Goal: Information Seeking & Learning: Learn about a topic

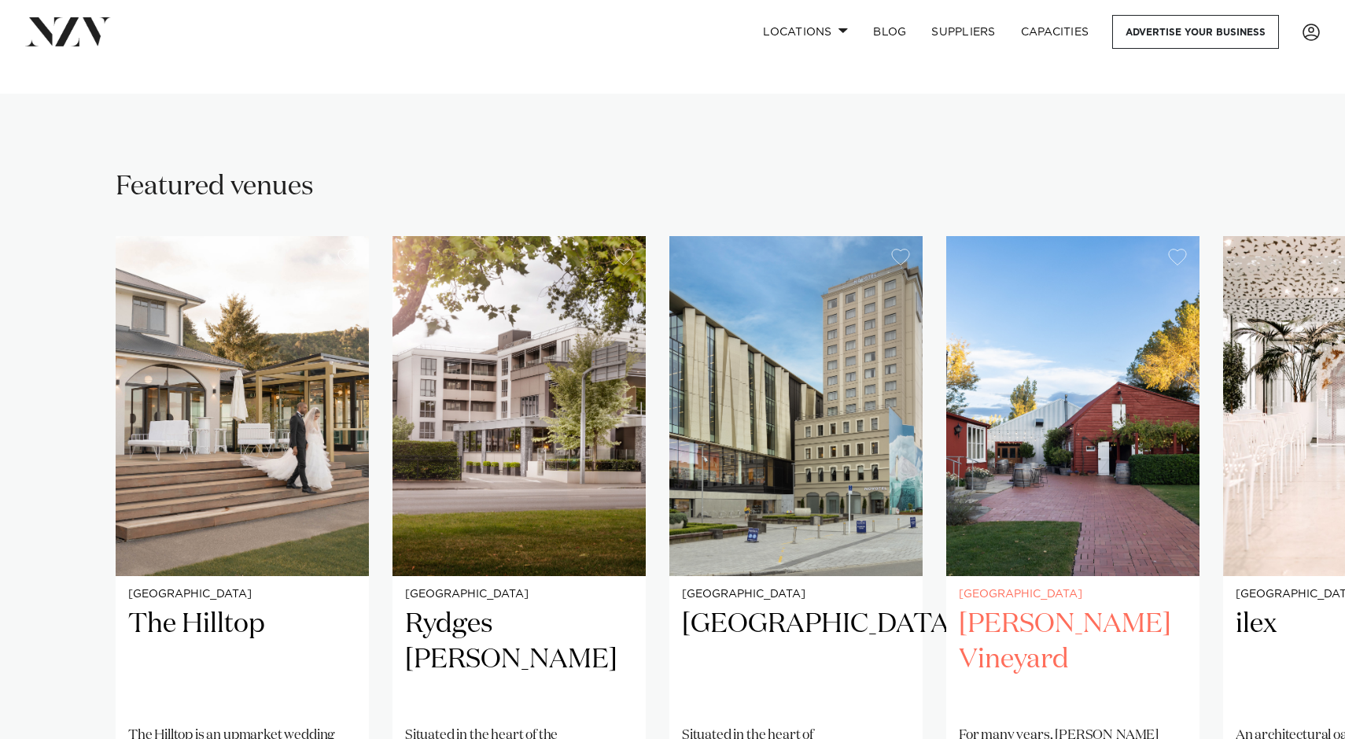
scroll to position [953, 0]
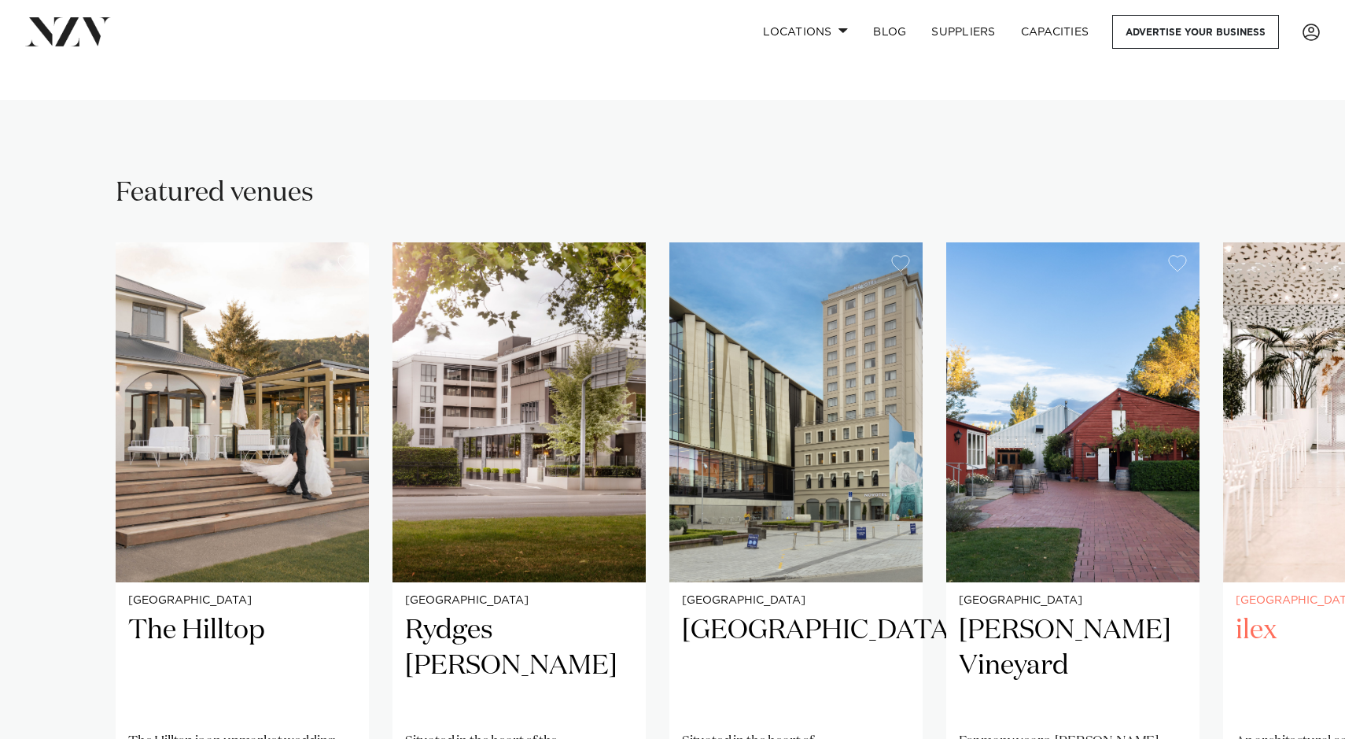
click at [1266, 396] on img "5 / 5" at bounding box center [1349, 412] width 253 height 340
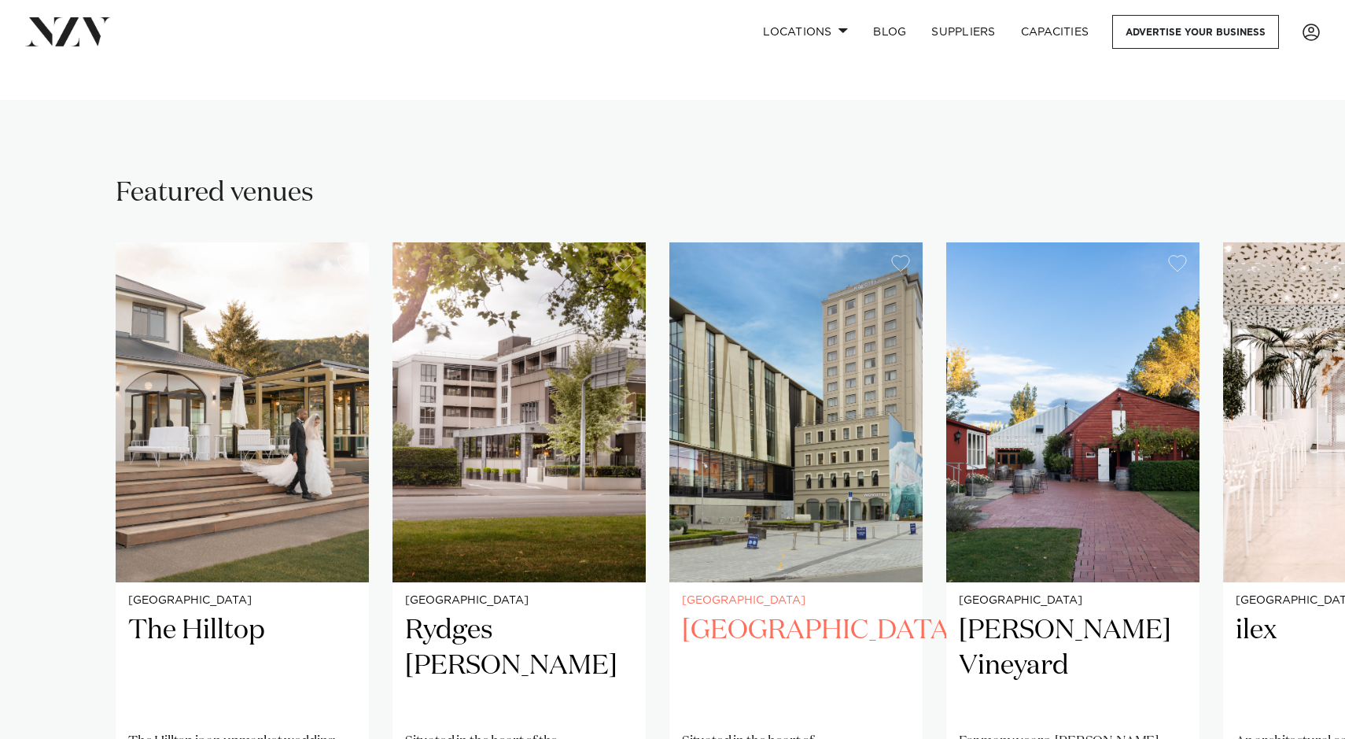
click at [828, 477] on img "3 / 5" at bounding box center [795, 412] width 253 height 340
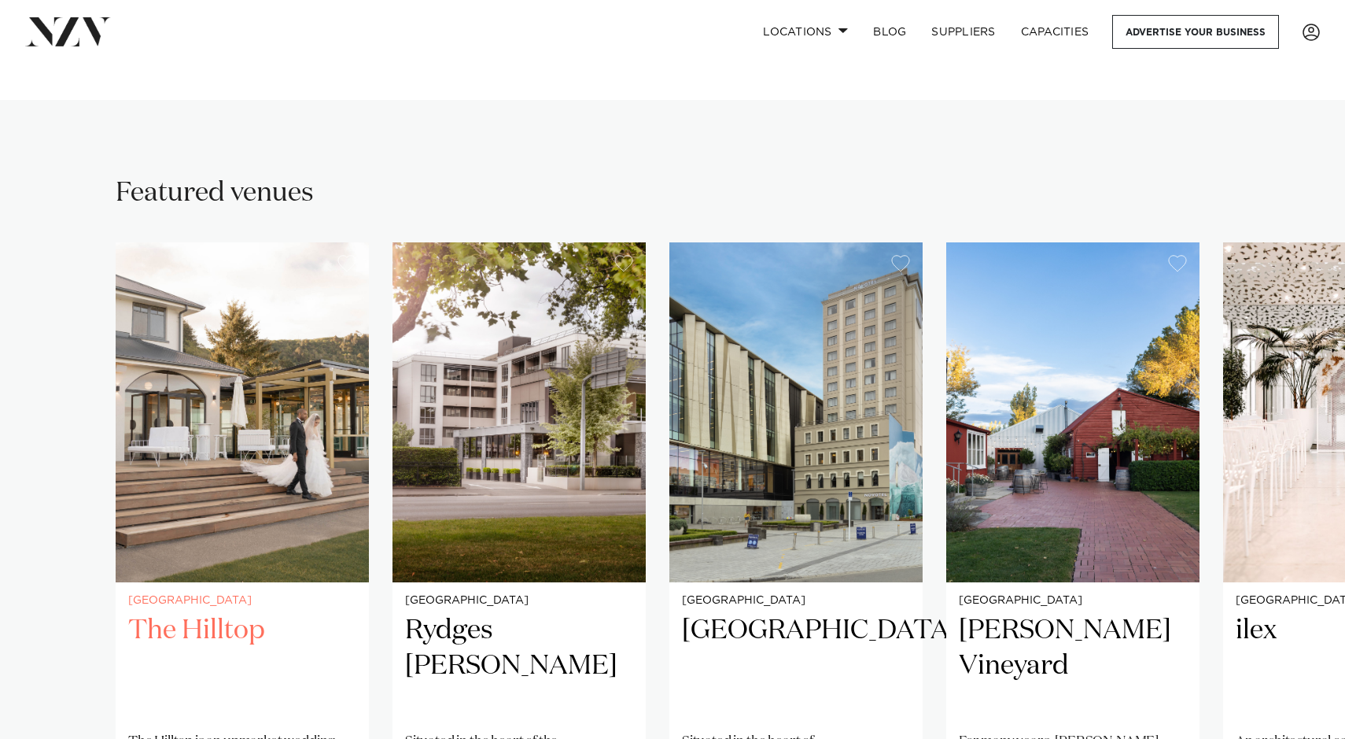
click at [269, 431] on img "1 / 5" at bounding box center [242, 412] width 253 height 340
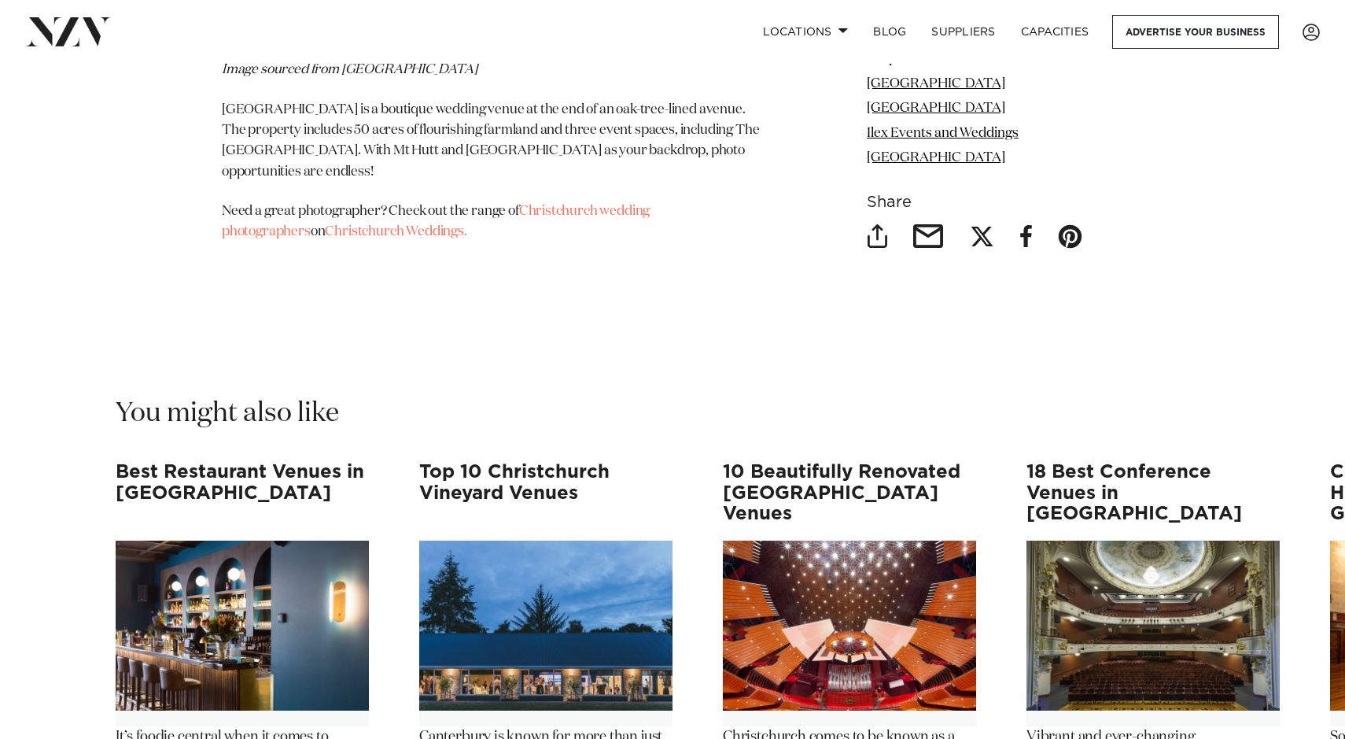
scroll to position [14591, 0]
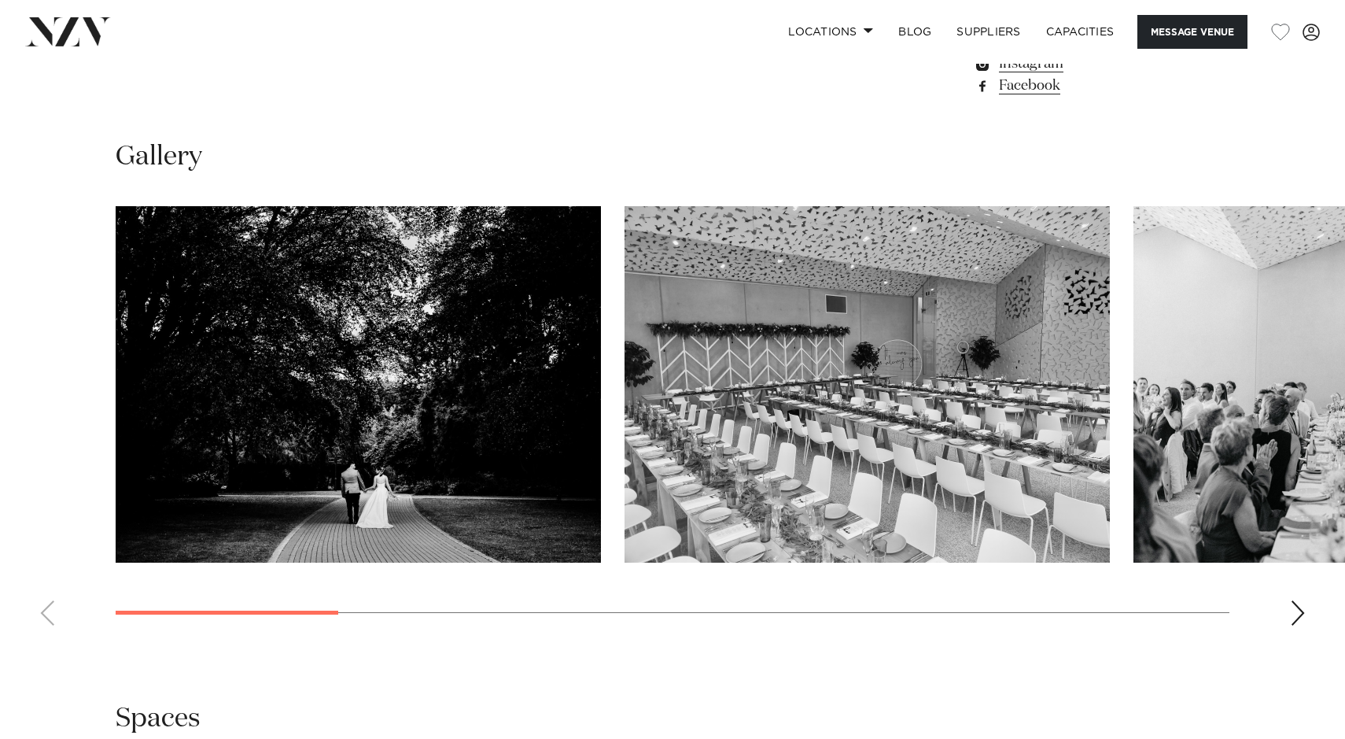
scroll to position [1396, 0]
click at [1302, 603] on div "Next slide" at bounding box center [1298, 611] width 16 height 25
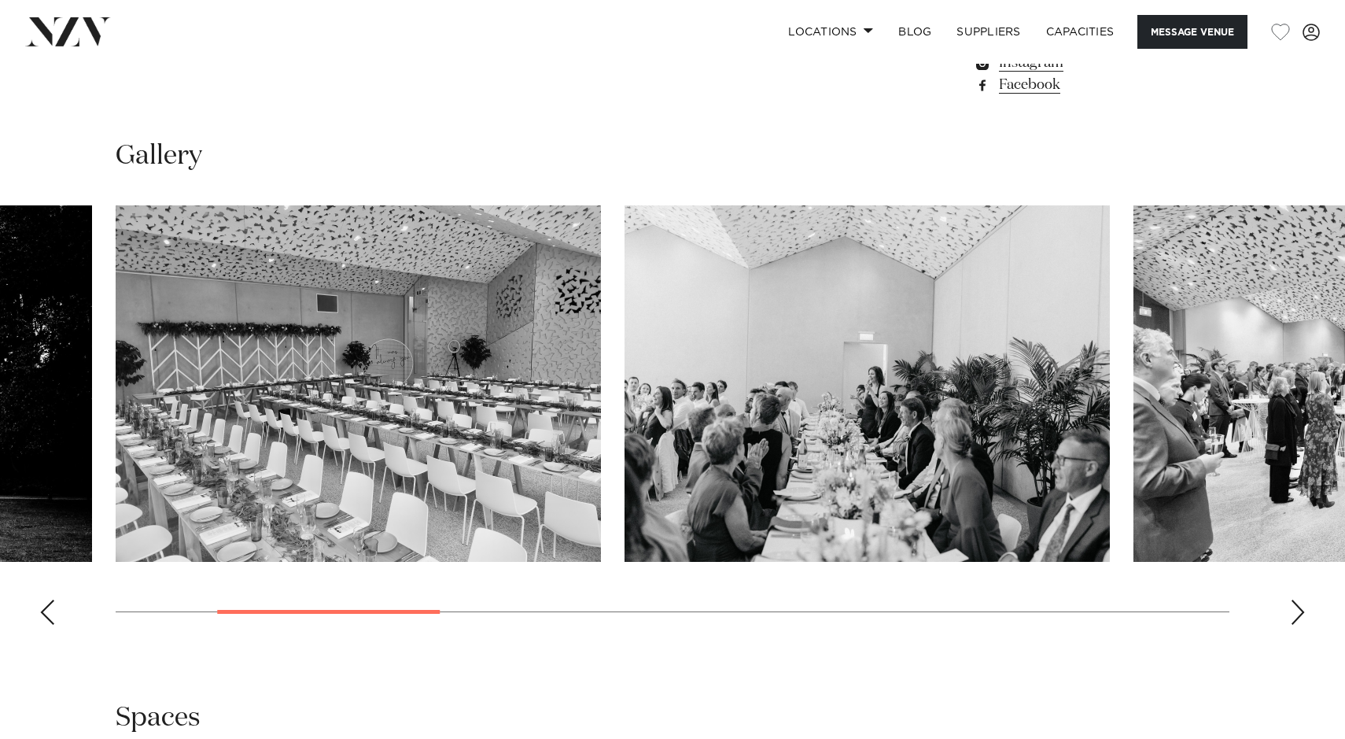
click at [1297, 604] on div "Next slide" at bounding box center [1298, 611] width 16 height 25
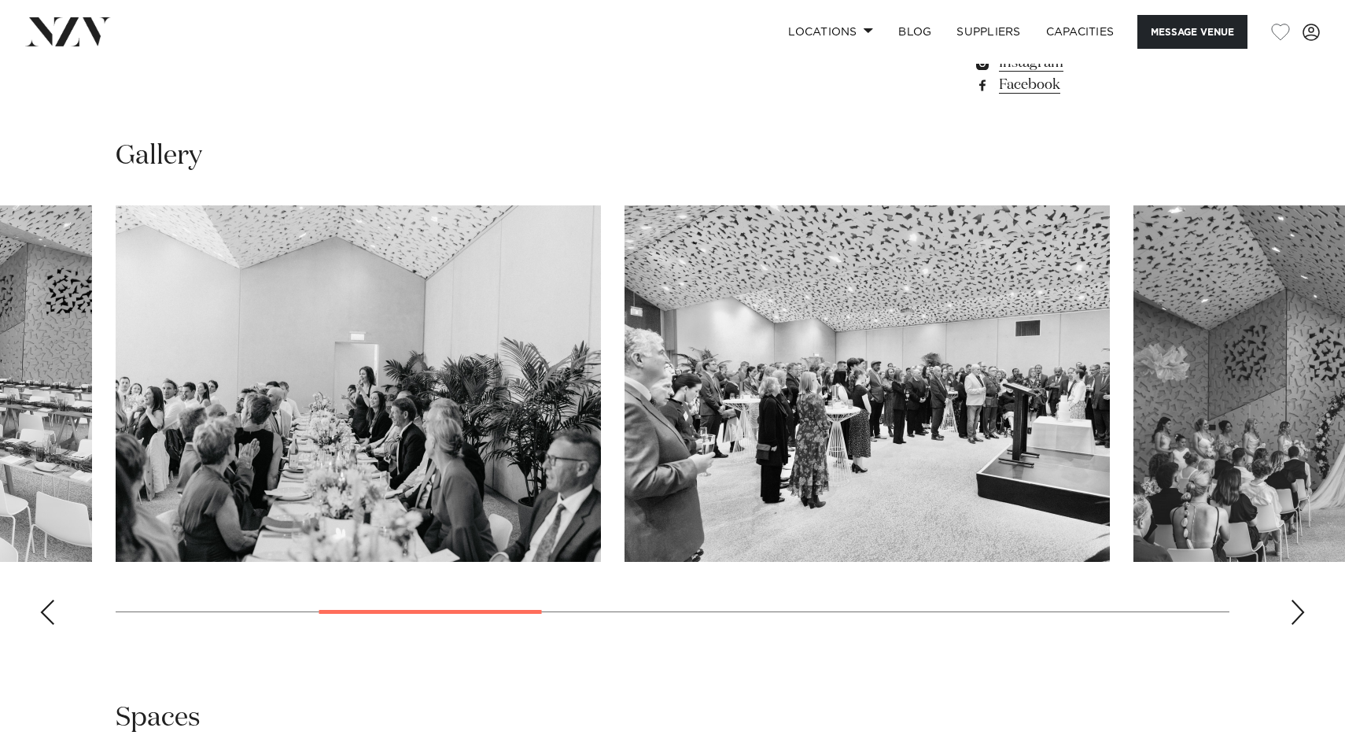
click at [1296, 604] on div "Next slide" at bounding box center [1298, 611] width 16 height 25
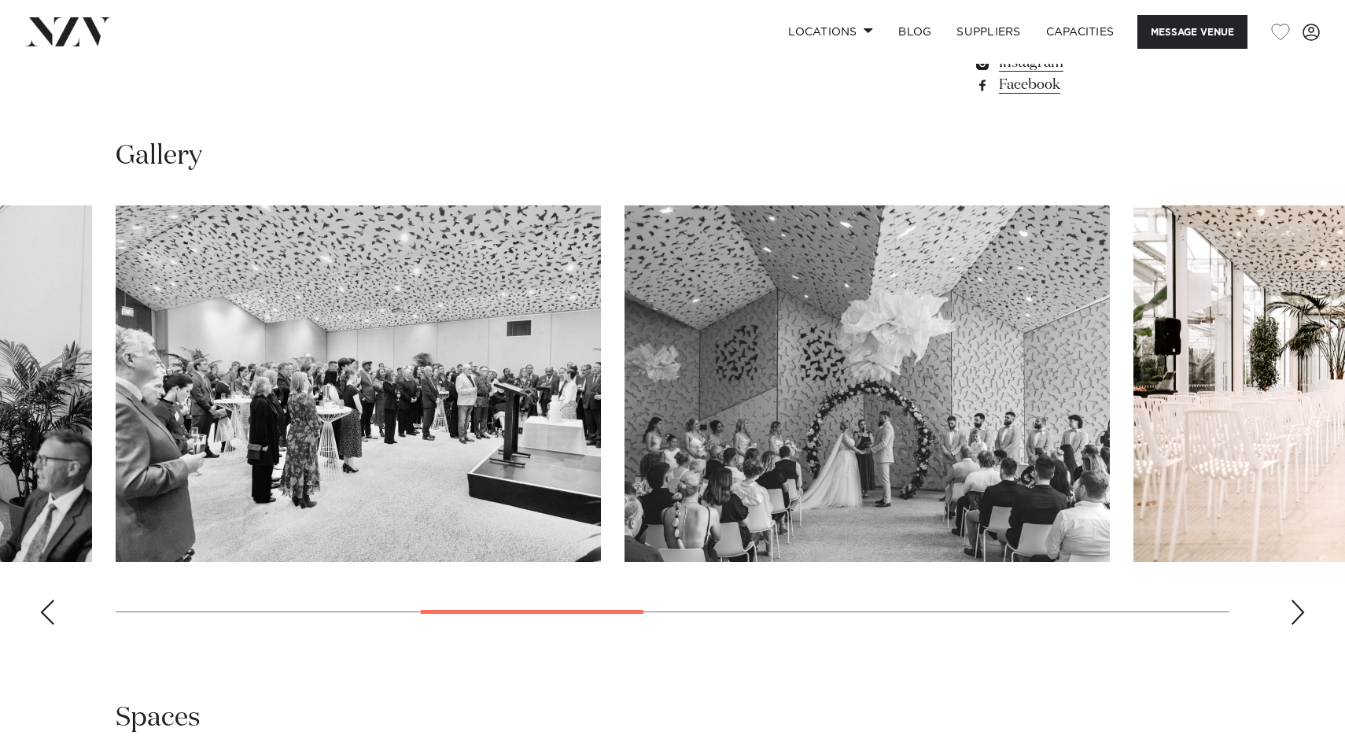
click at [1294, 604] on div "Next slide" at bounding box center [1298, 611] width 16 height 25
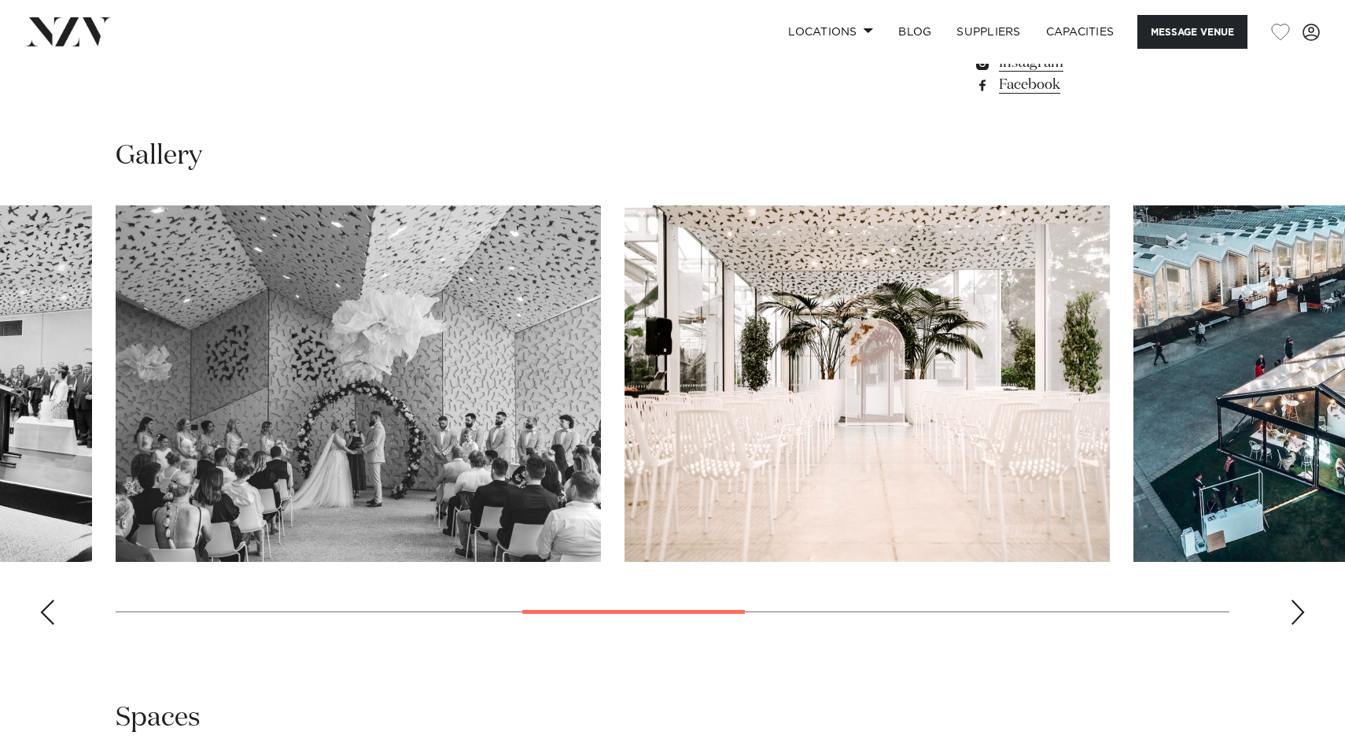
click at [1293, 604] on div "Next slide" at bounding box center [1298, 611] width 16 height 25
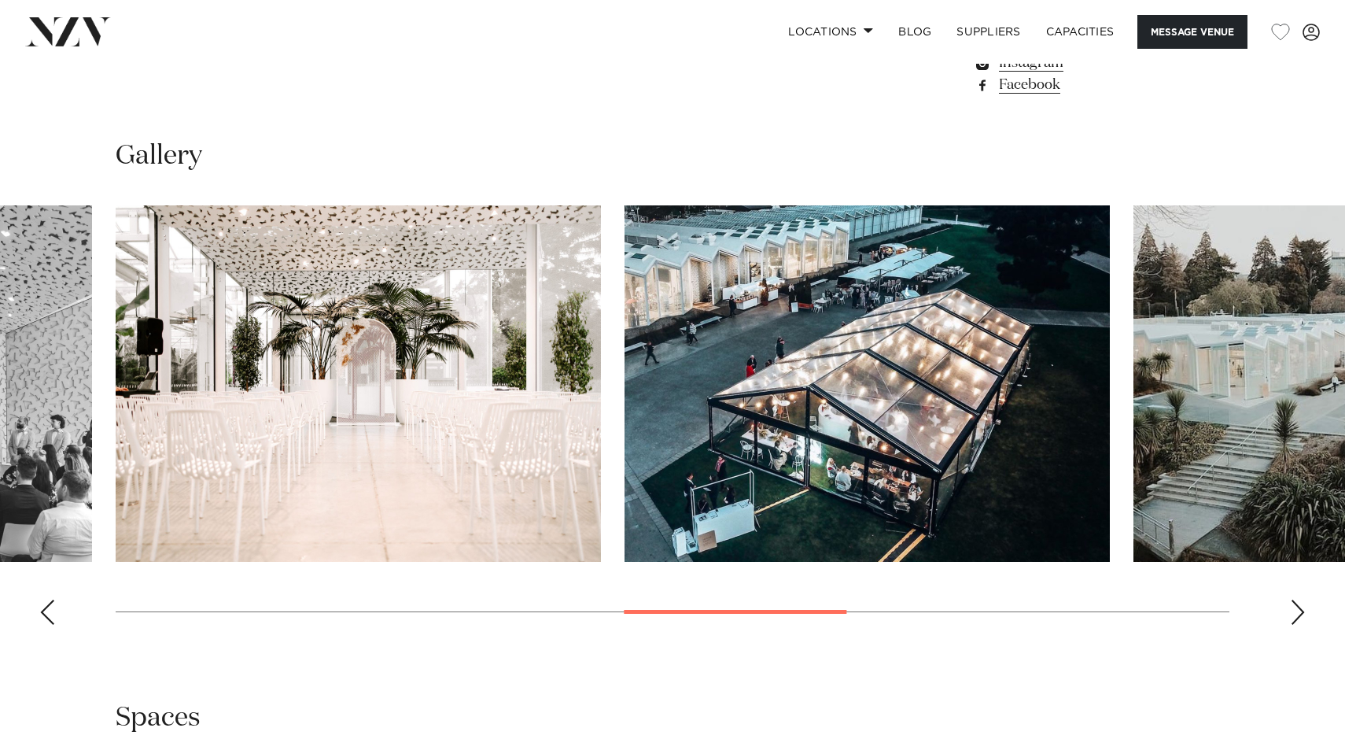
click at [1292, 604] on div "Next slide" at bounding box center [1298, 611] width 16 height 25
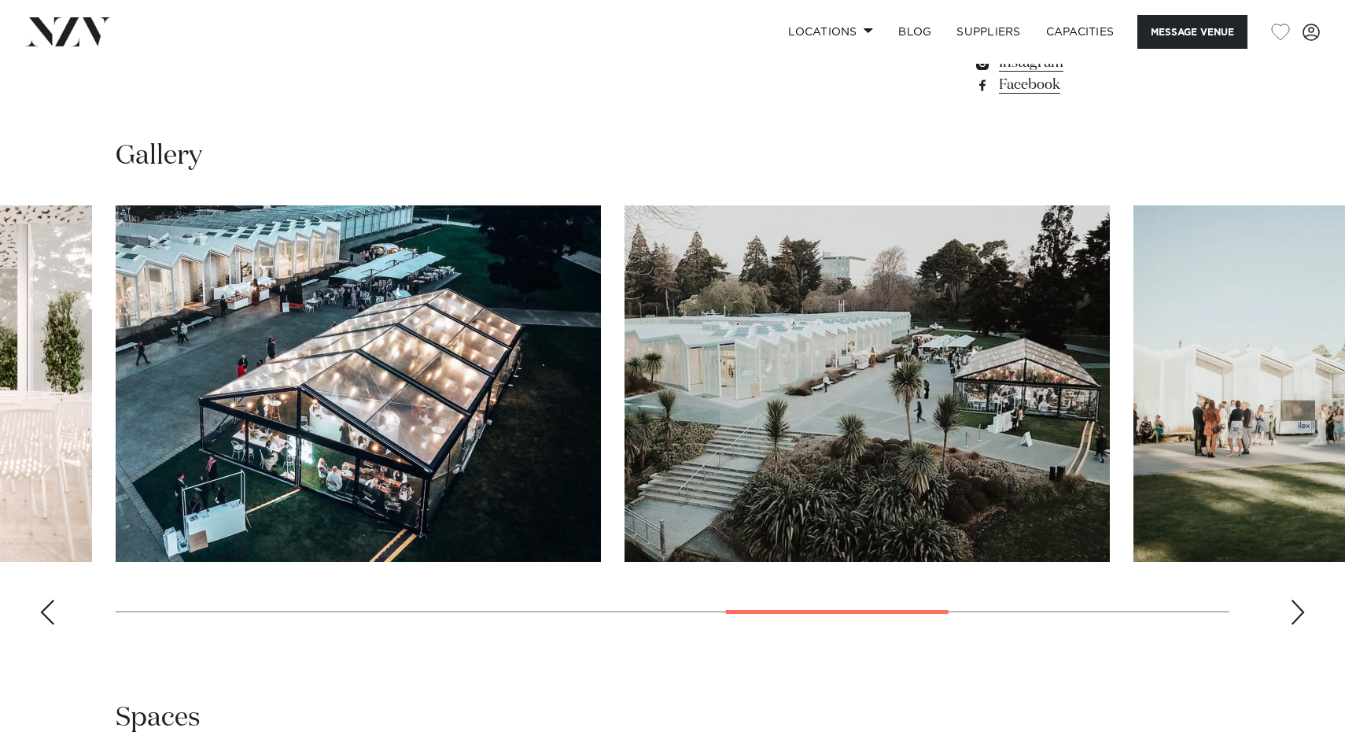
click at [1292, 604] on div "Next slide" at bounding box center [1298, 611] width 16 height 25
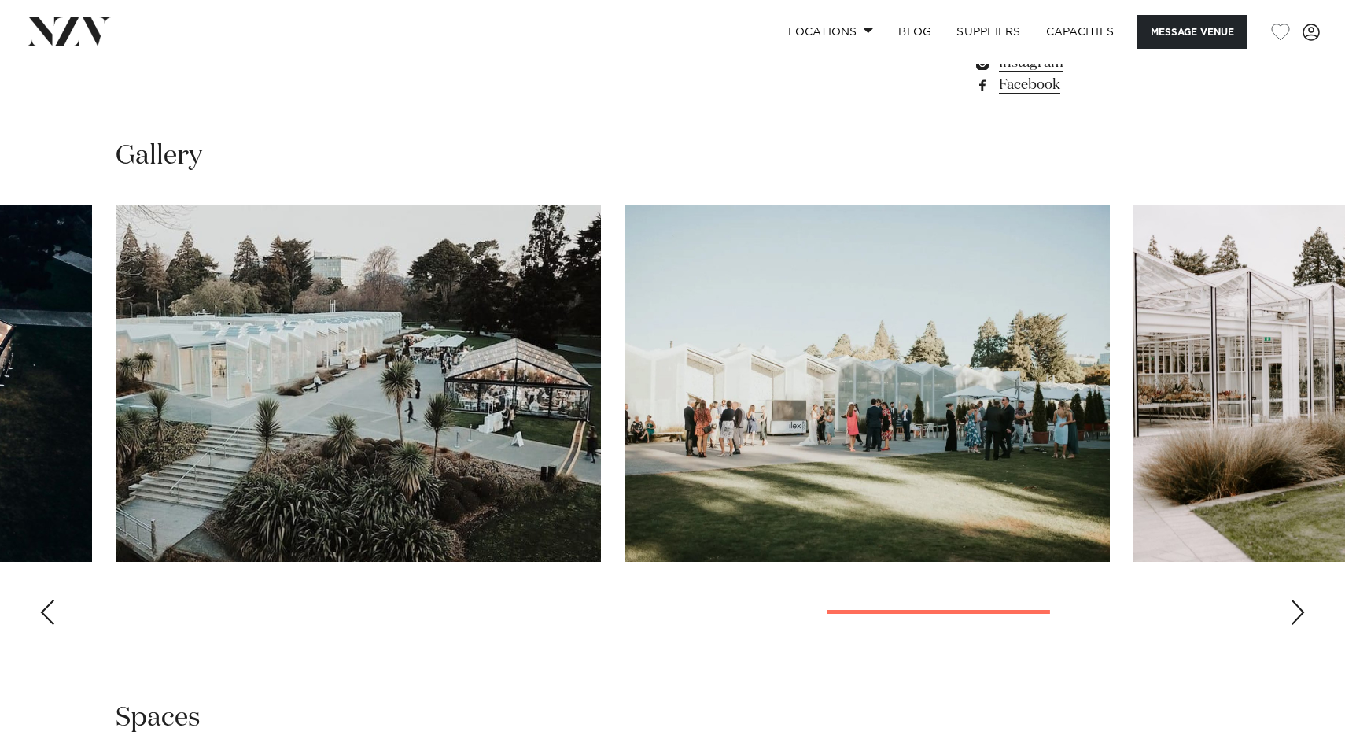
click at [1292, 604] on div "Next slide" at bounding box center [1298, 611] width 16 height 25
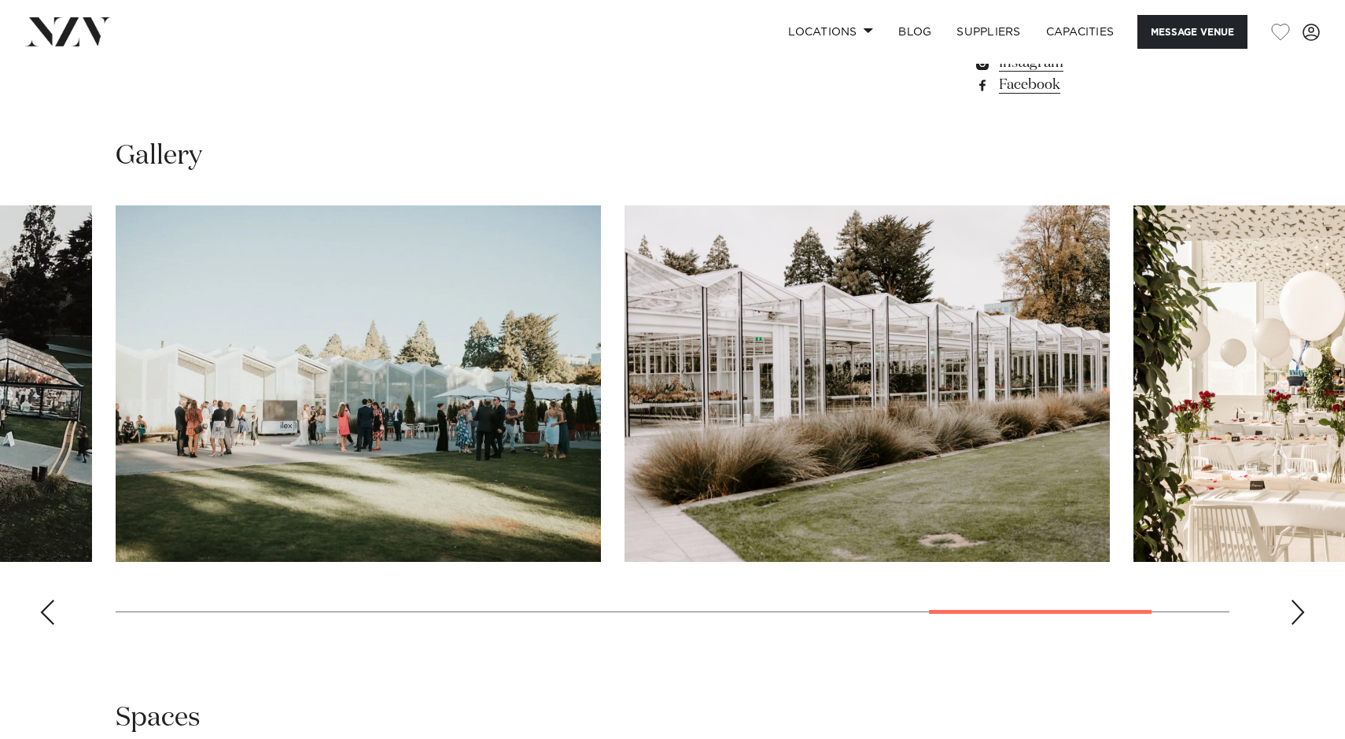
click at [1292, 604] on div "Next slide" at bounding box center [1298, 611] width 16 height 25
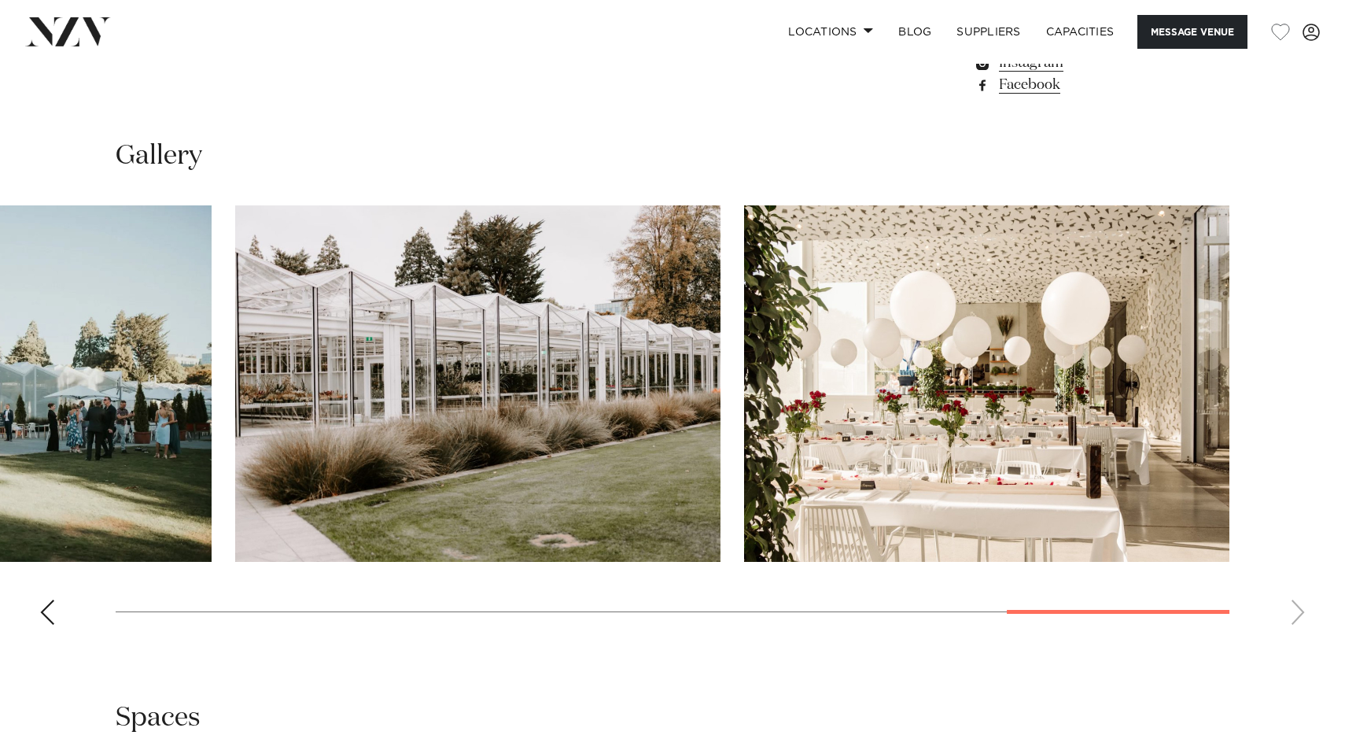
click at [1292, 604] on swiper-container at bounding box center [672, 421] width 1345 height 432
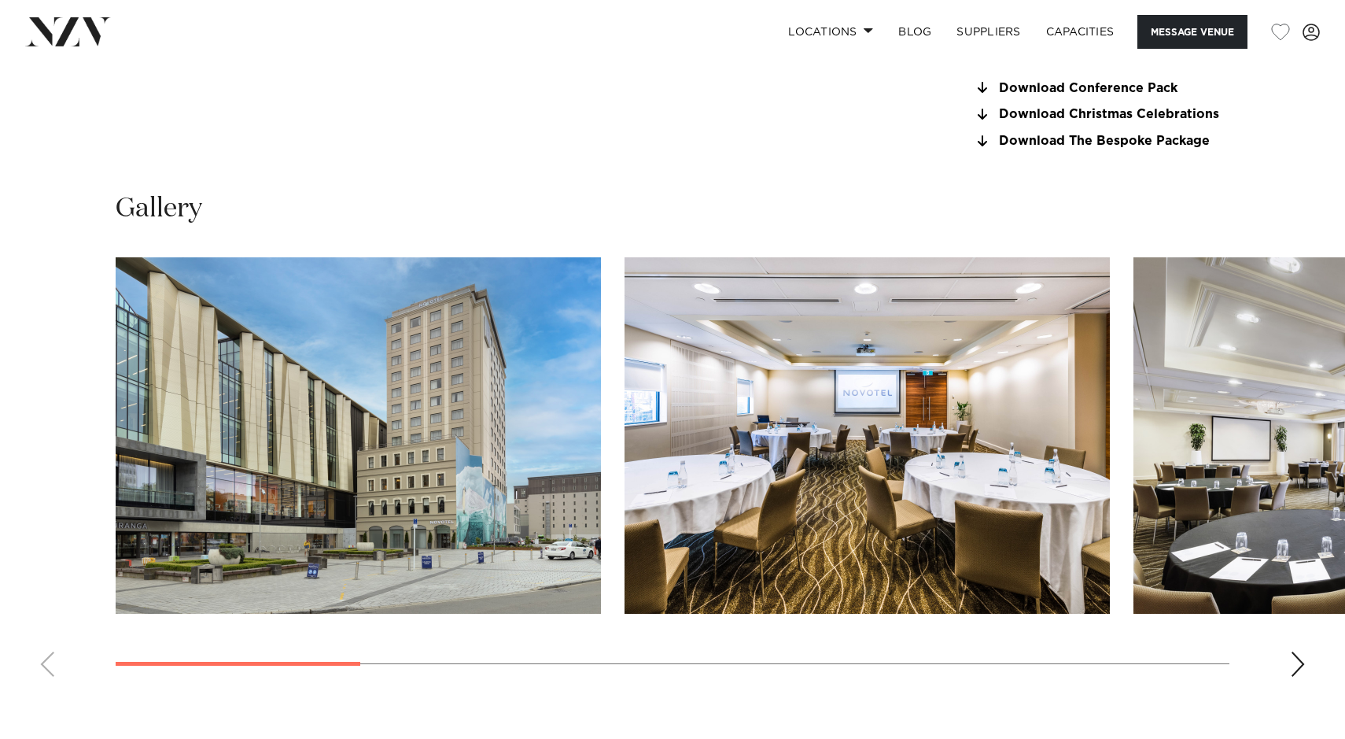
scroll to position [1443, 0]
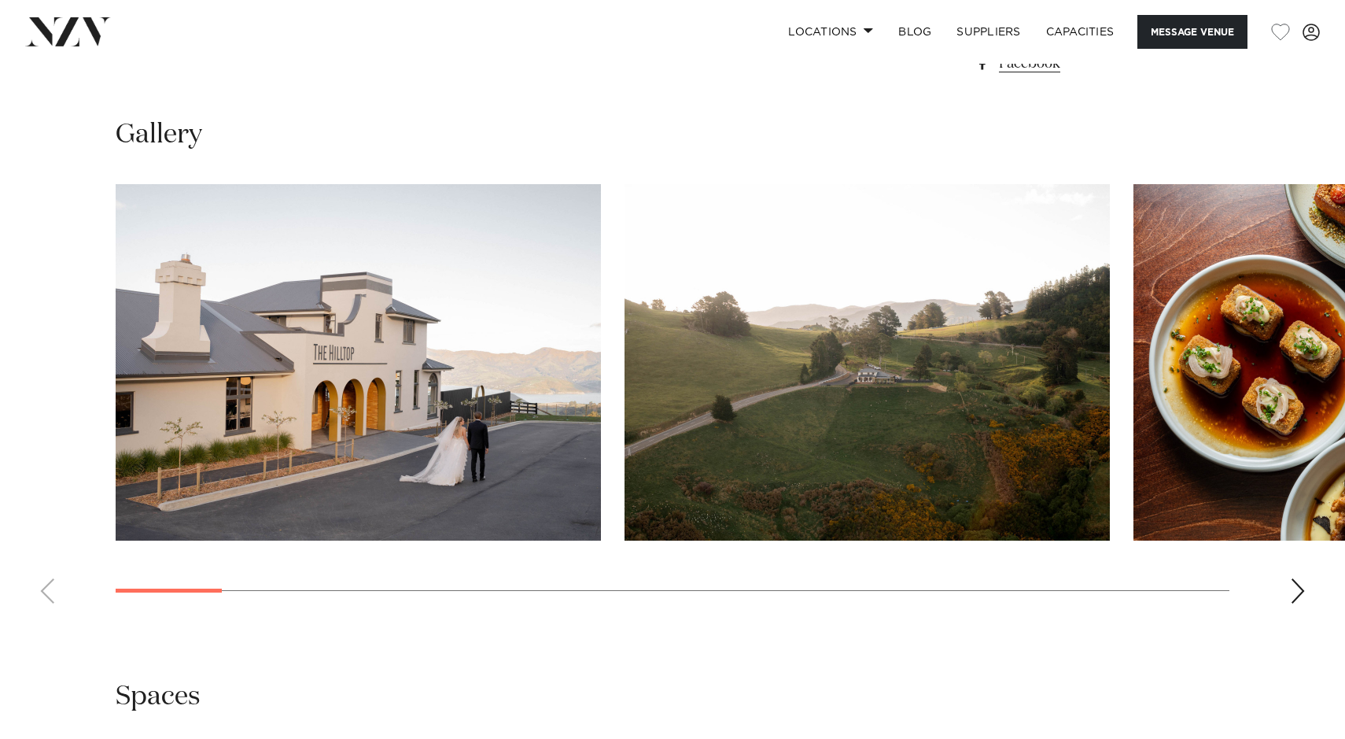
scroll to position [1418, 0]
